Goal: Transaction & Acquisition: Obtain resource

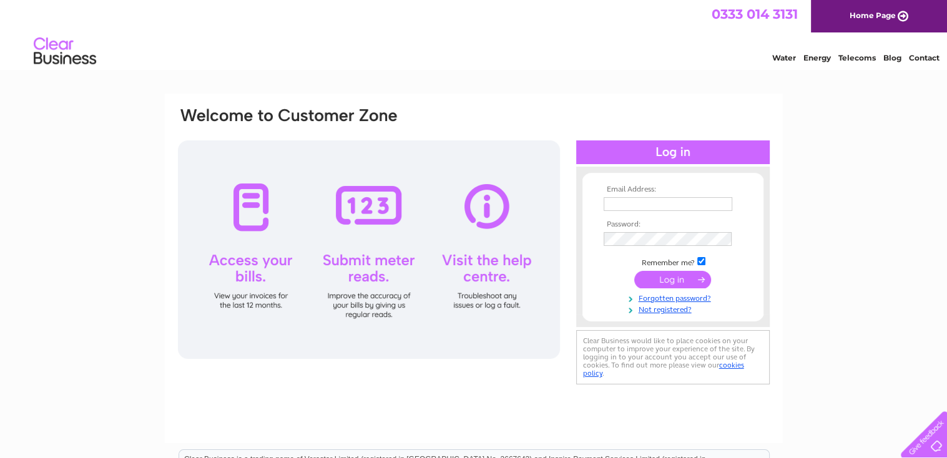
type input "[EMAIL_ADDRESS][DOMAIN_NAME]"
click at [693, 280] on input "submit" at bounding box center [672, 279] width 77 height 17
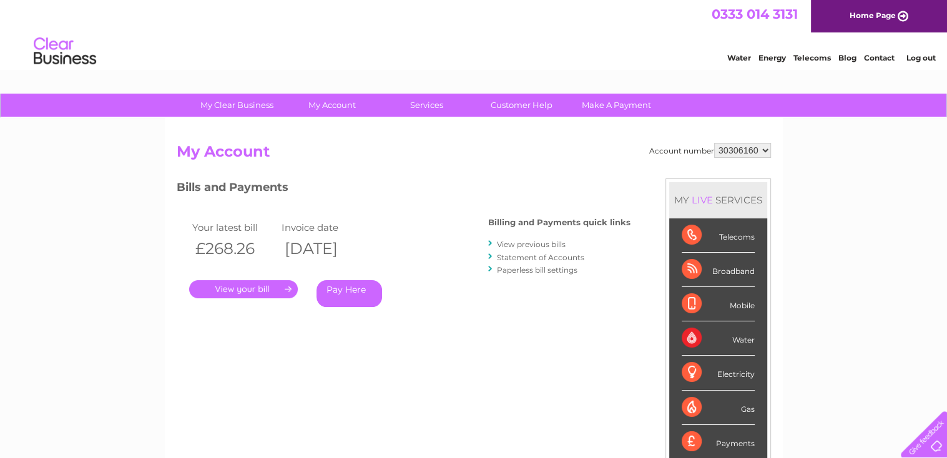
click at [280, 289] on link "." at bounding box center [243, 289] width 109 height 18
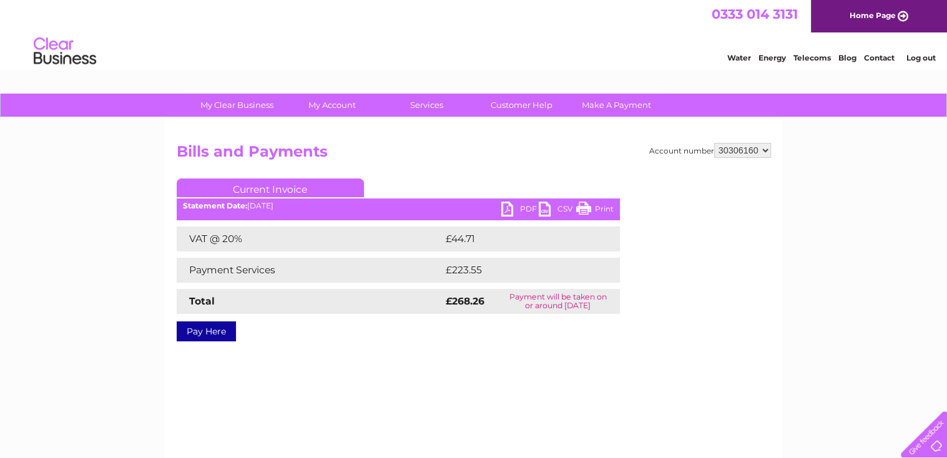
click at [512, 210] on link "PDF" at bounding box center [519, 211] width 37 height 18
